Goal: Task Accomplishment & Management: Complete application form

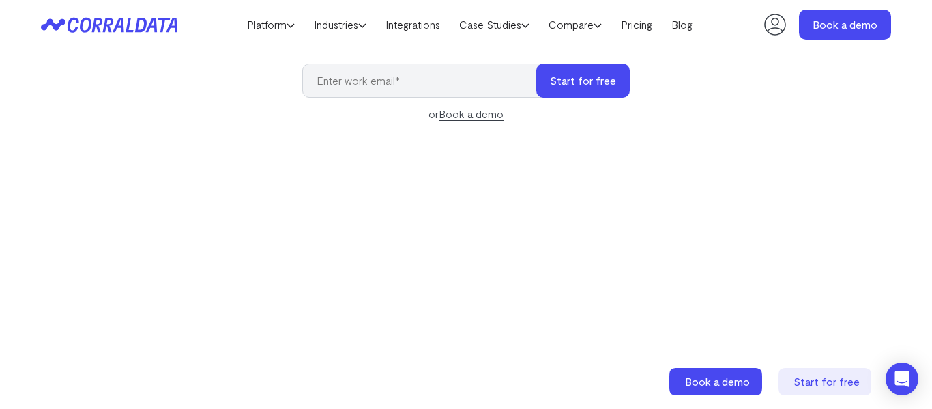
scroll to position [160, 0]
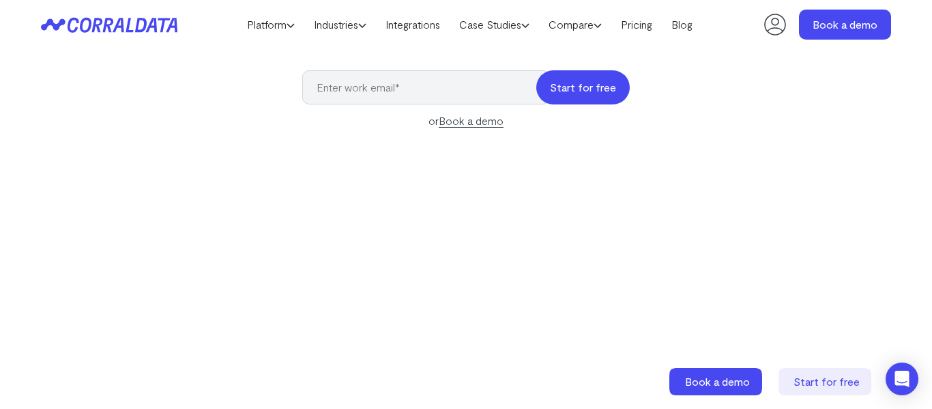
click at [576, 89] on button "Start for free" at bounding box center [582, 87] width 93 height 34
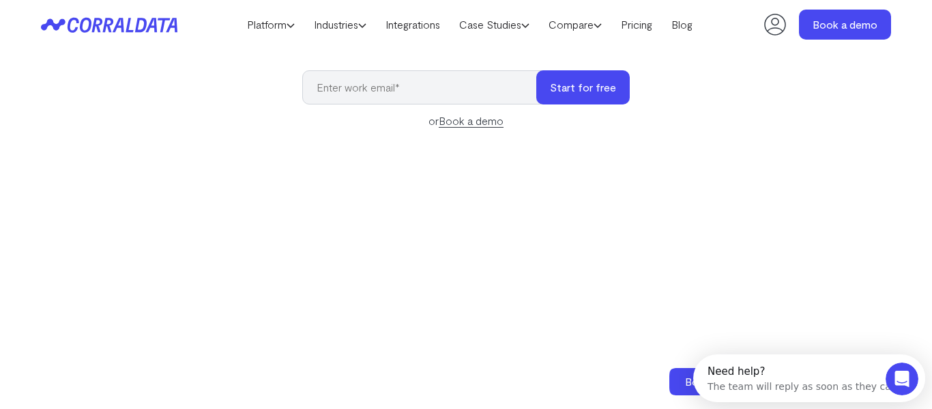
scroll to position [0, 0]
click at [469, 86] on input "email" at bounding box center [426, 87] width 248 height 34
type input "[EMAIL_ADDRESS][DOMAIN_NAME]"
click at [565, 88] on button "Start for free" at bounding box center [582, 87] width 93 height 34
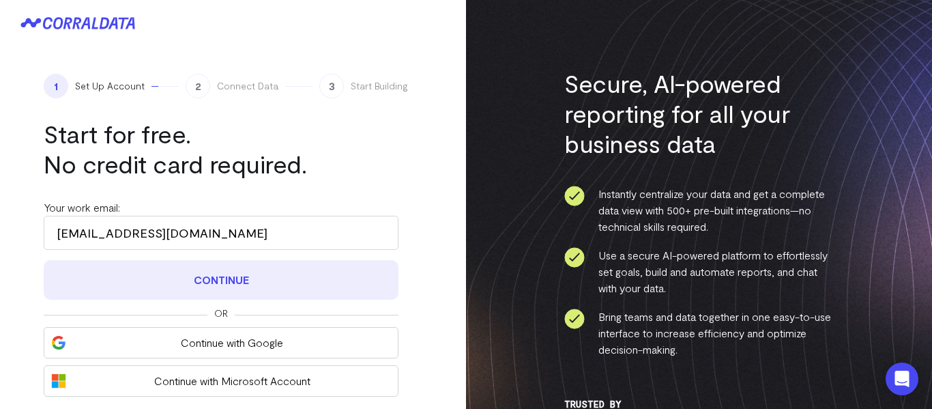
click at [313, 266] on button "Continue" at bounding box center [221, 280] width 355 height 40
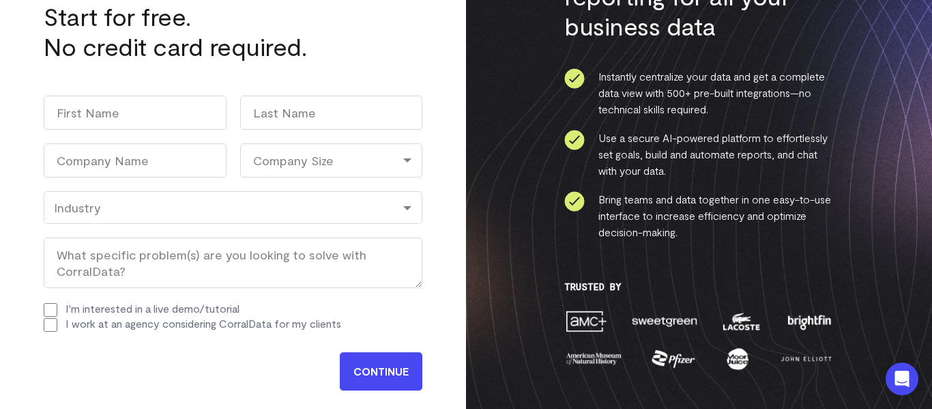
scroll to position [118, 0]
click at [391, 361] on input "CONTINUE" at bounding box center [381, 370] width 83 height 38
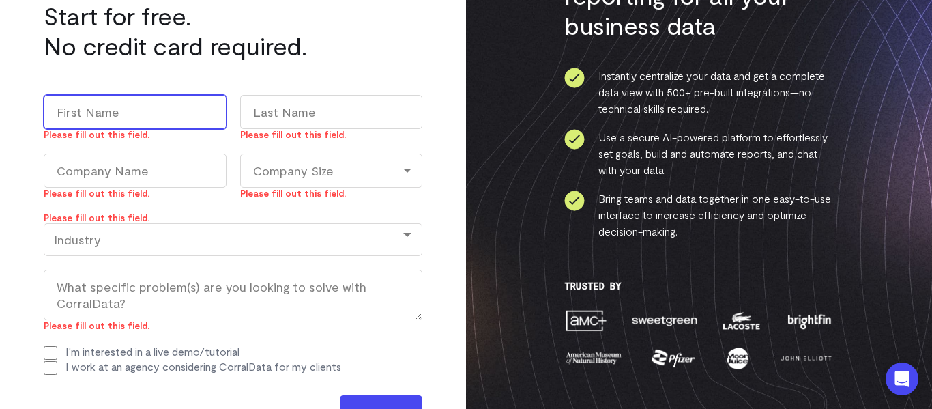
click at [236, 242] on div "Industry" at bounding box center [233, 239] width 358 height 15
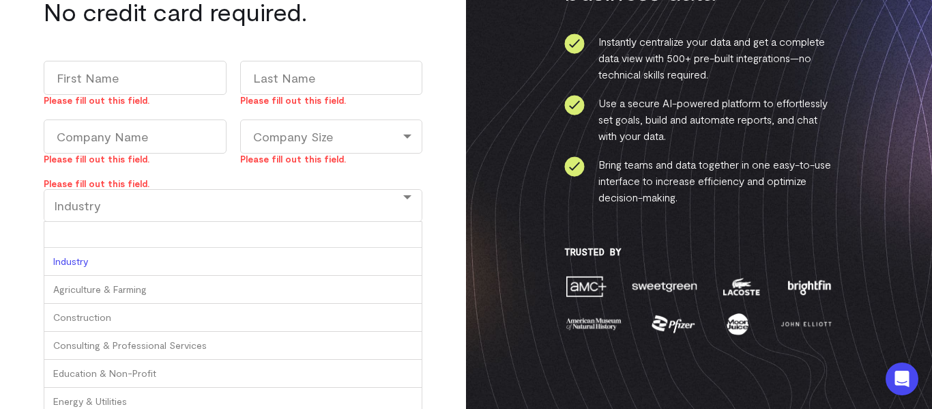
scroll to position [153, 0]
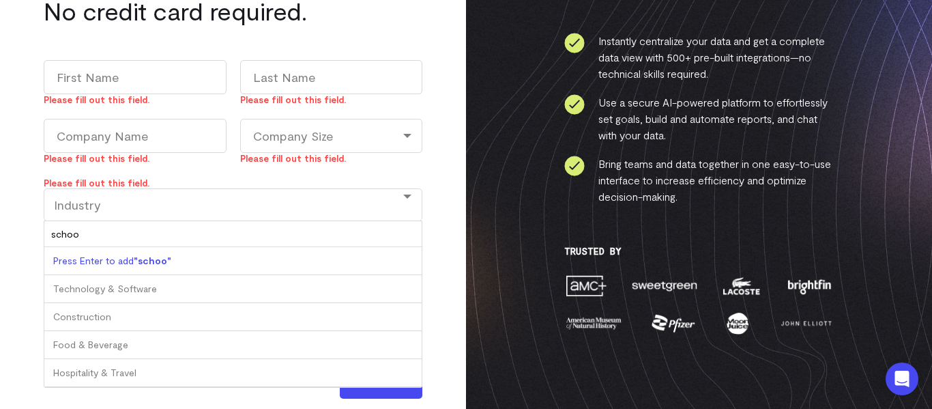
type input "school"
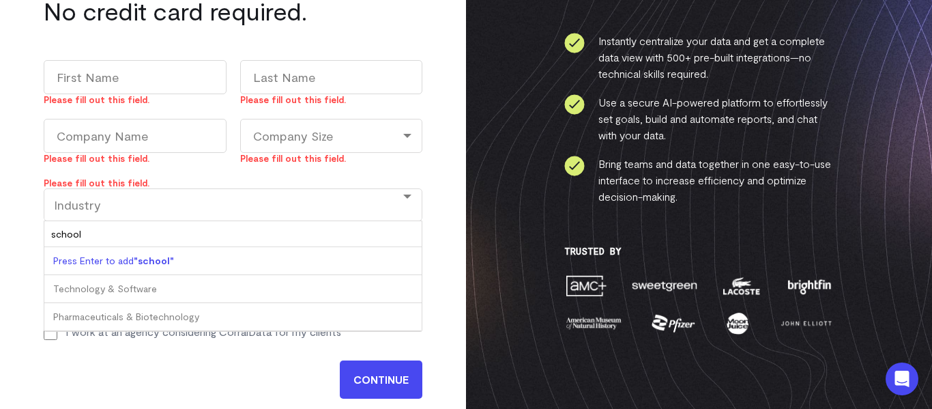
click at [209, 263] on div "Press Enter to add "school"" at bounding box center [232, 261] width 377 height 28
click at [166, 257] on b ""school"" at bounding box center [154, 260] width 40 height 12
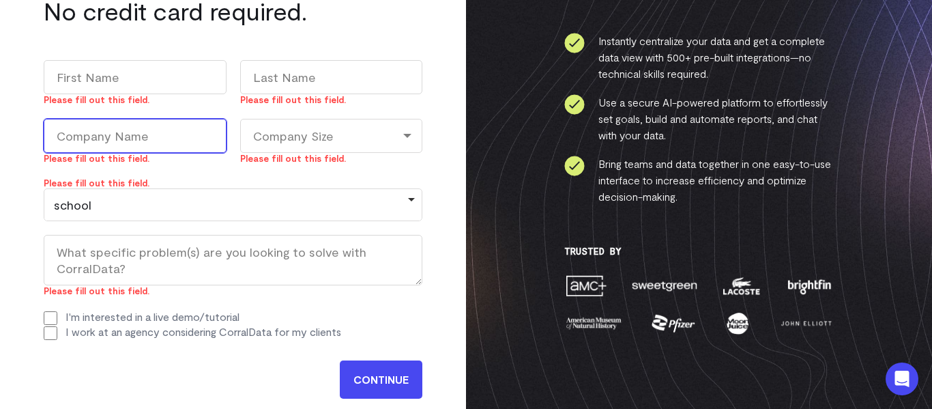
click at [149, 138] on input "Company Name (Required)" at bounding box center [135, 136] width 183 height 34
type input "eeeererr"
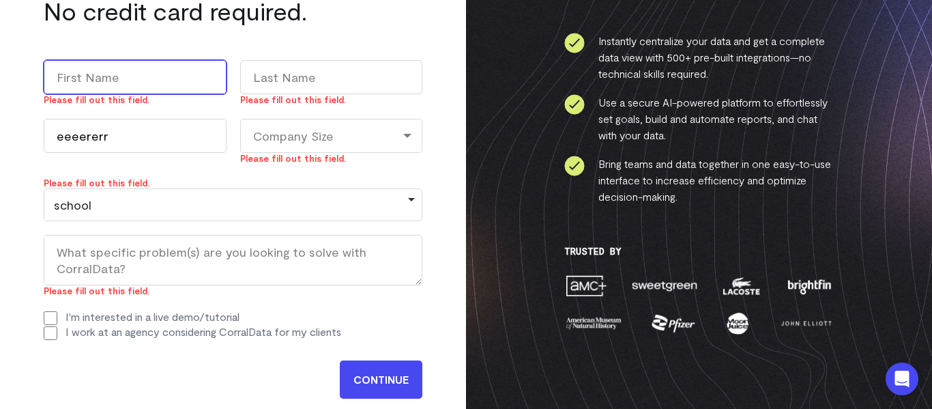
click at [156, 80] on input "First" at bounding box center [135, 77] width 183 height 34
type input "rerererer"
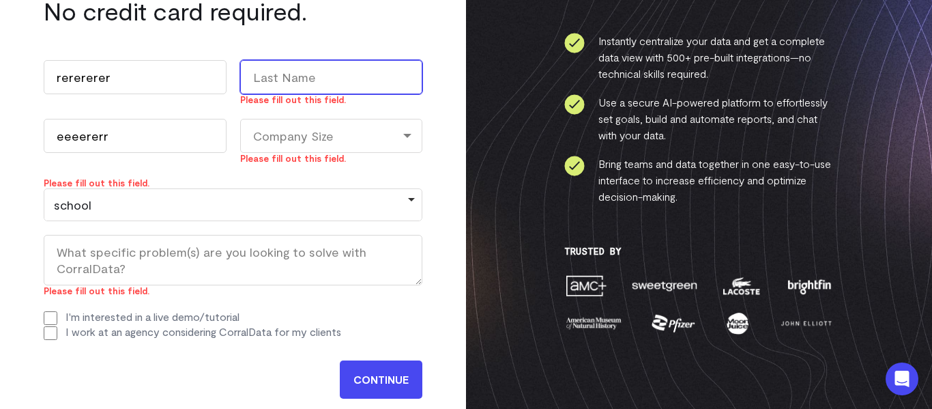
click at [339, 75] on input "Last" at bounding box center [331, 77] width 183 height 34
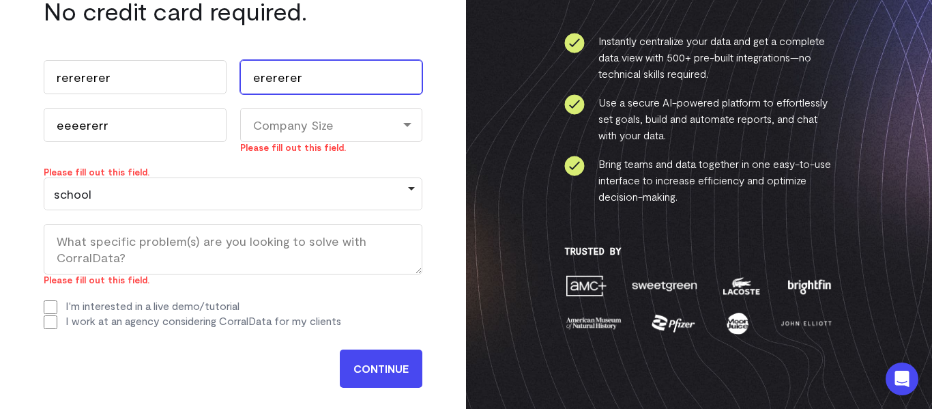
type input "erererere"
click at [328, 125] on div "Company Size" at bounding box center [331, 125] width 183 height 34
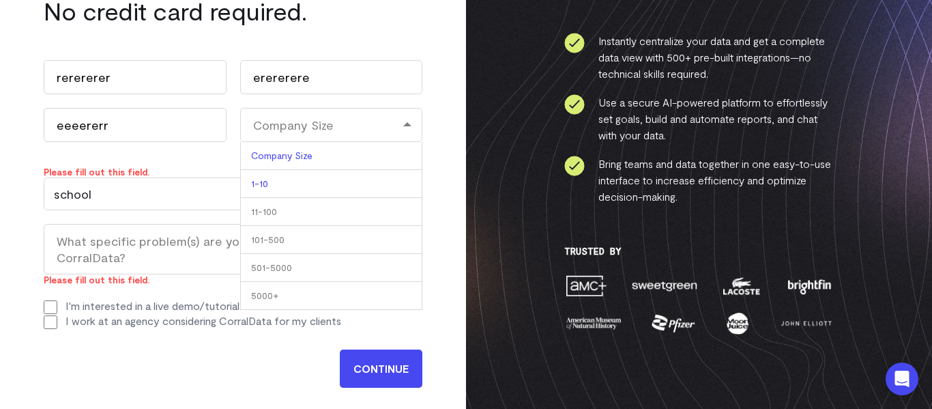
click at [316, 186] on li "1-10" at bounding box center [331, 184] width 183 height 28
select select "1-10"
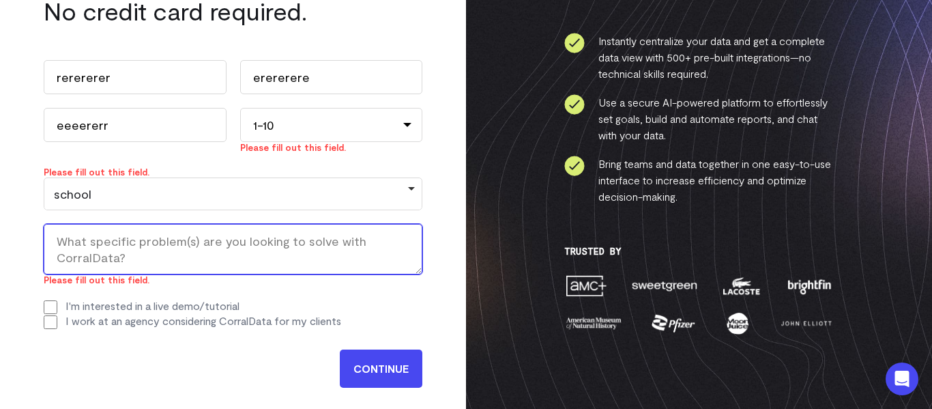
click at [258, 258] on textarea "What specific problem(s) are you looking to solve with CorralData? (Required)" at bounding box center [233, 249] width 379 height 50
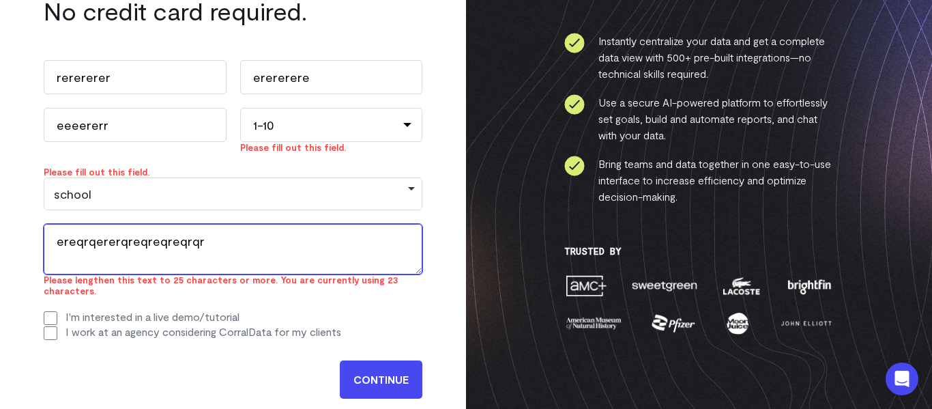
type textarea "ereqrqererqreqreqreqrqr"
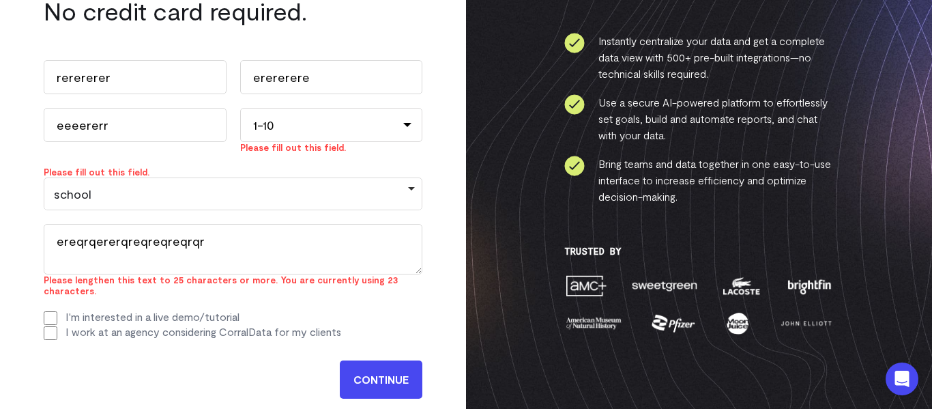
click at [47, 326] on input "I work at an agency considering CorralData for my clients" at bounding box center [51, 333] width 14 height 14
checkbox input "true"
click at [368, 369] on input "CONTINUE" at bounding box center [381, 379] width 83 height 38
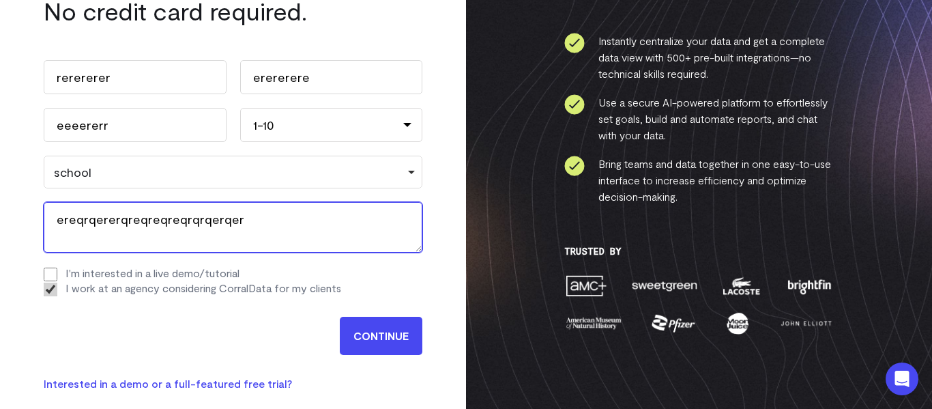
type textarea "ereqrqererqreqreqreqrqrqerqer"
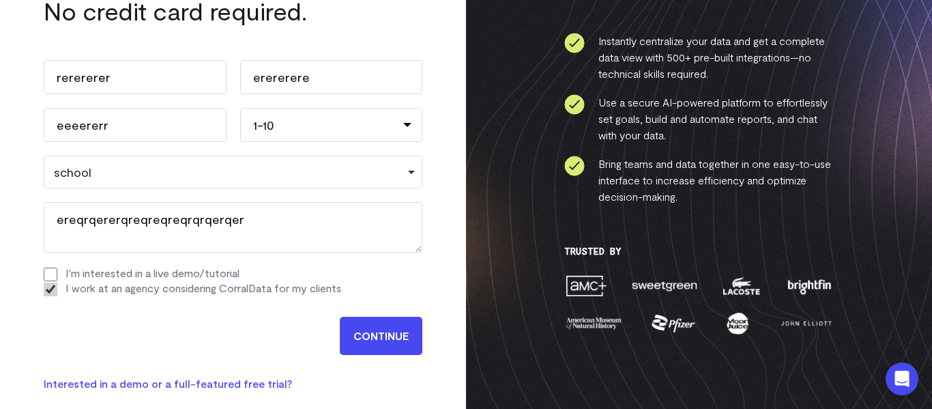
click at [381, 342] on input "CONTINUE" at bounding box center [381, 335] width 83 height 38
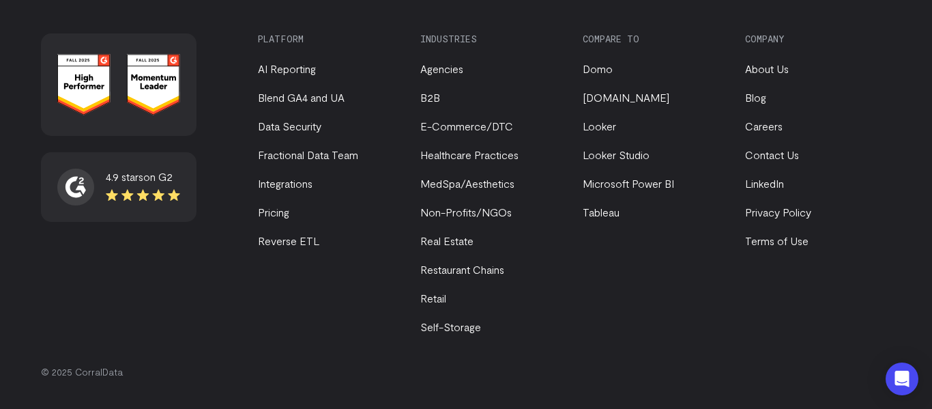
scroll to position [0, 0]
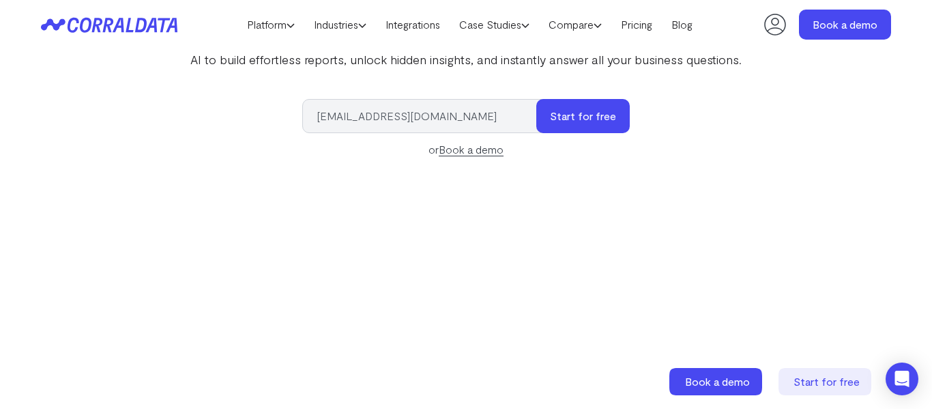
scroll to position [160, 0]
